Goal: Entertainment & Leisure: Browse casually

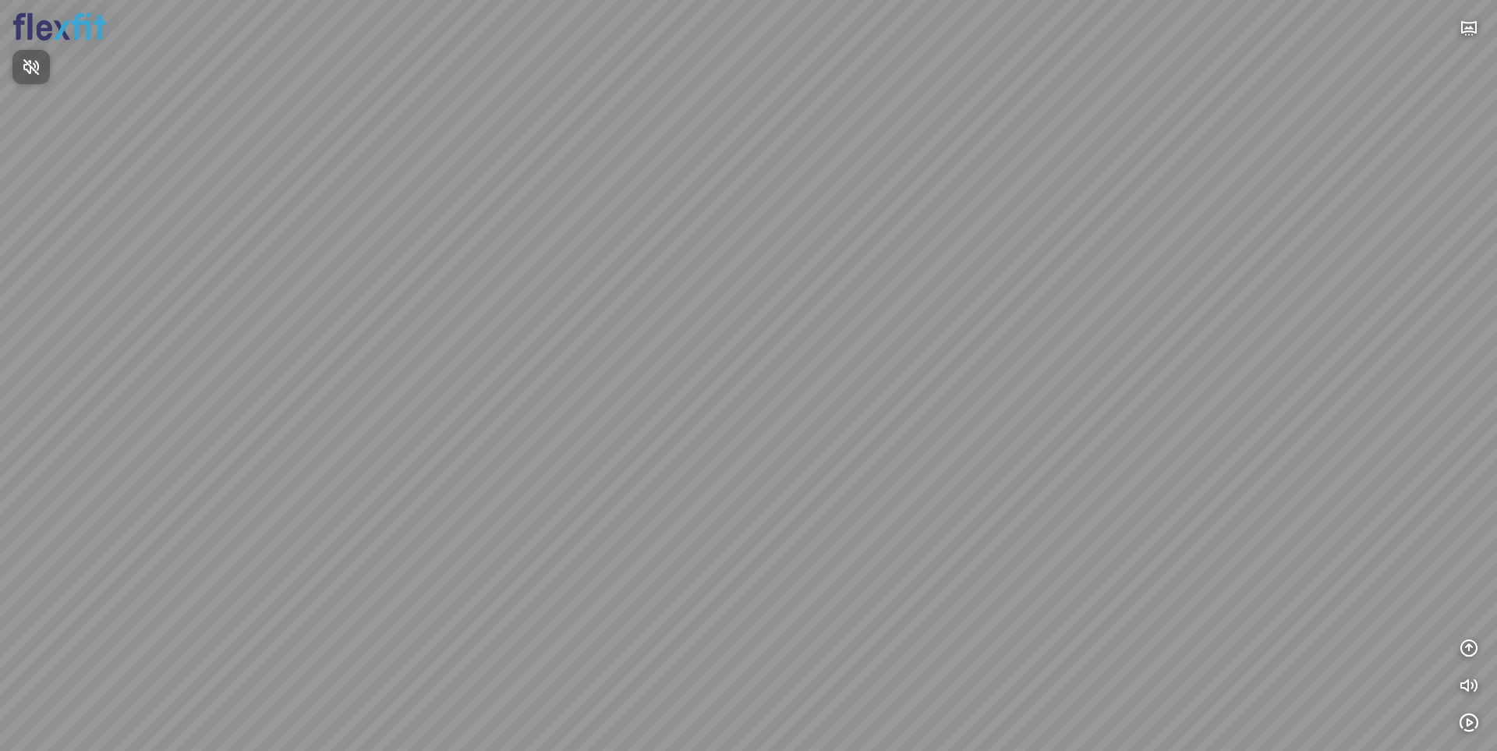
click at [1473, 640] on div at bounding box center [748, 375] width 1497 height 751
click at [1468, 651] on icon "button" at bounding box center [1469, 648] width 19 height 19
click at [1467, 565] on icon "button" at bounding box center [1469, 573] width 19 height 19
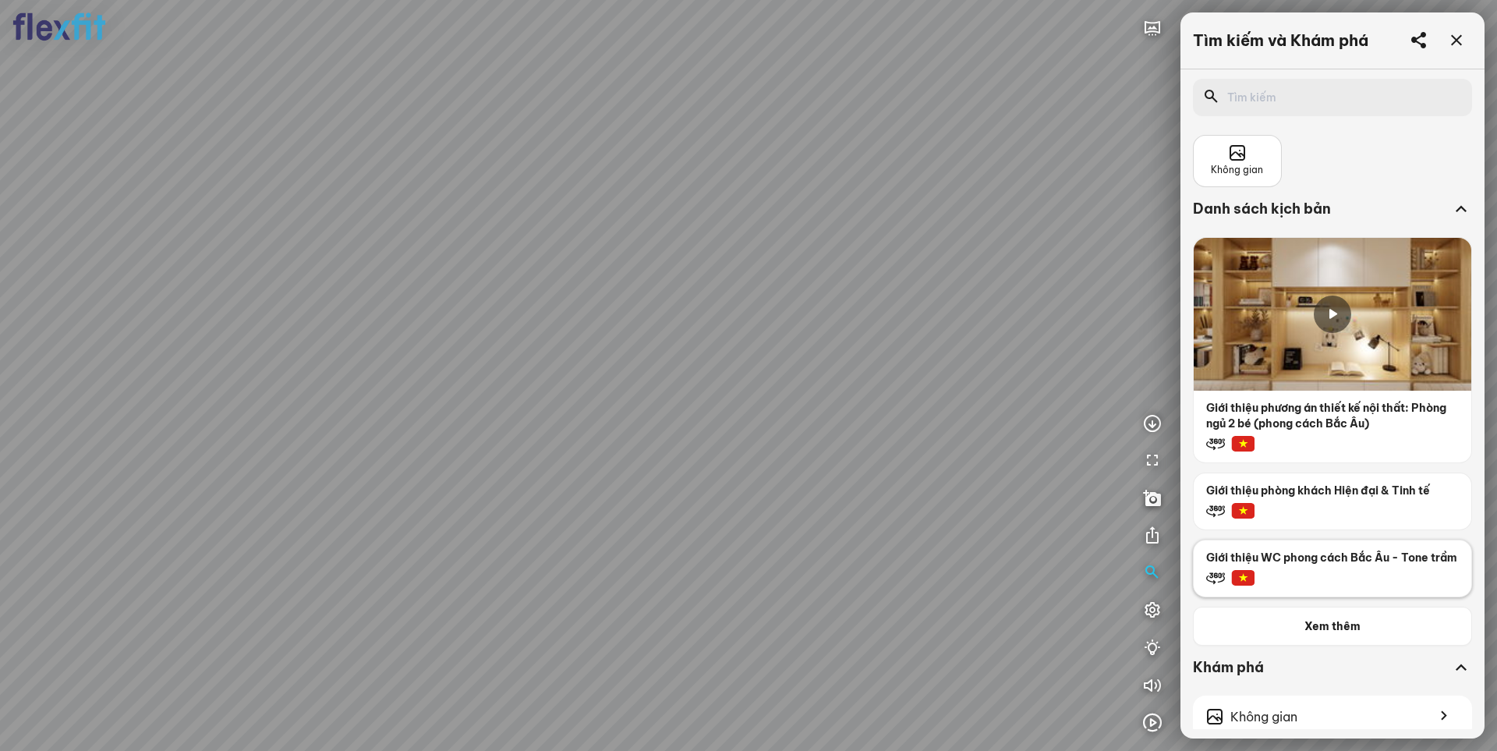
click at [1352, 565] on p "Giới thiệu WC phong cách Bắc Âu - Tone trầm" at bounding box center [1333, 553] width 278 height 25
